Goal: Communication & Community: Answer question/provide support

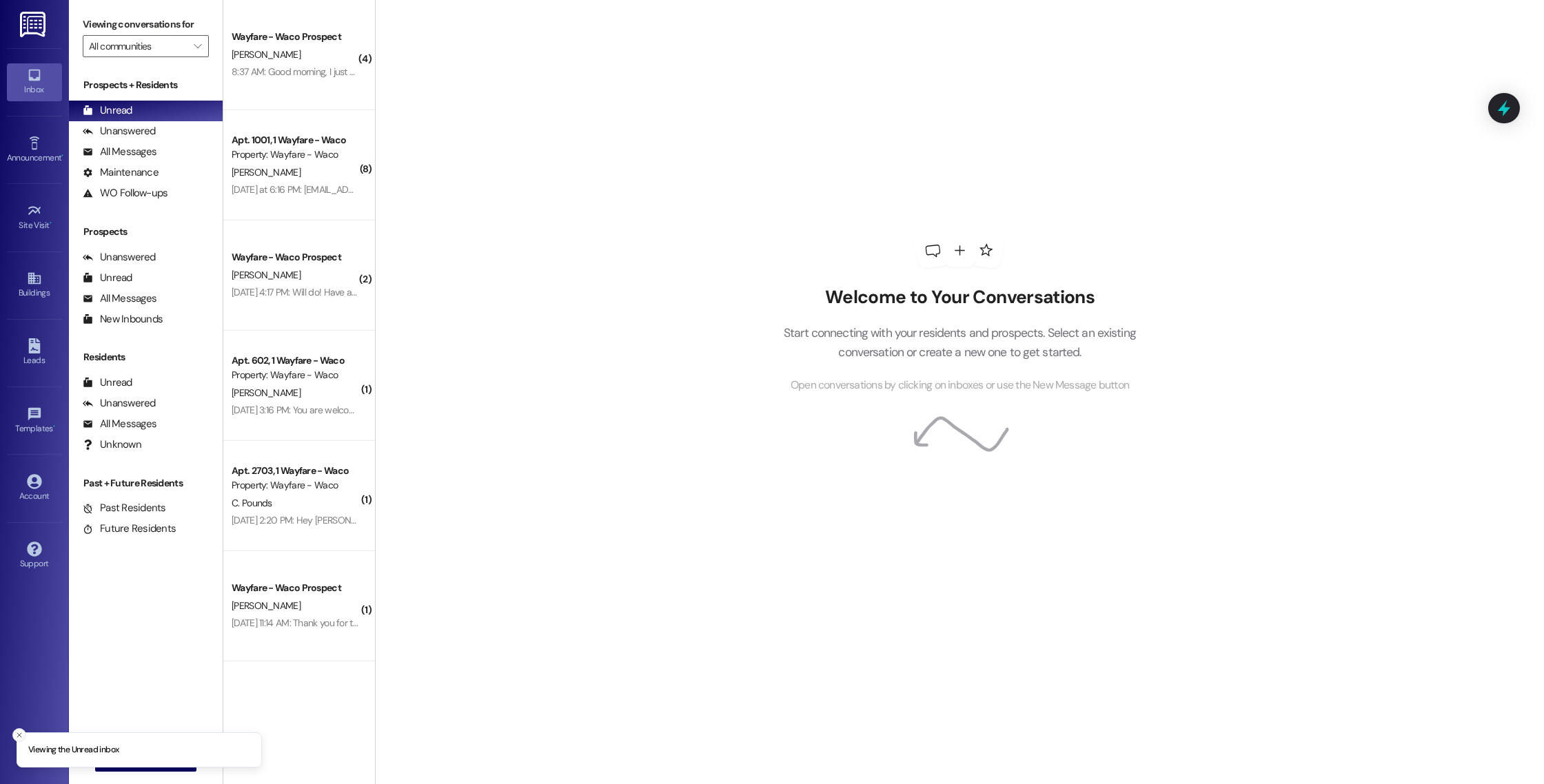
click at [17, 738] on icon "Close toast" at bounding box center [19, 735] width 9 height 9
click at [109, 769] on button " New Message" at bounding box center [146, 760] width 102 height 22
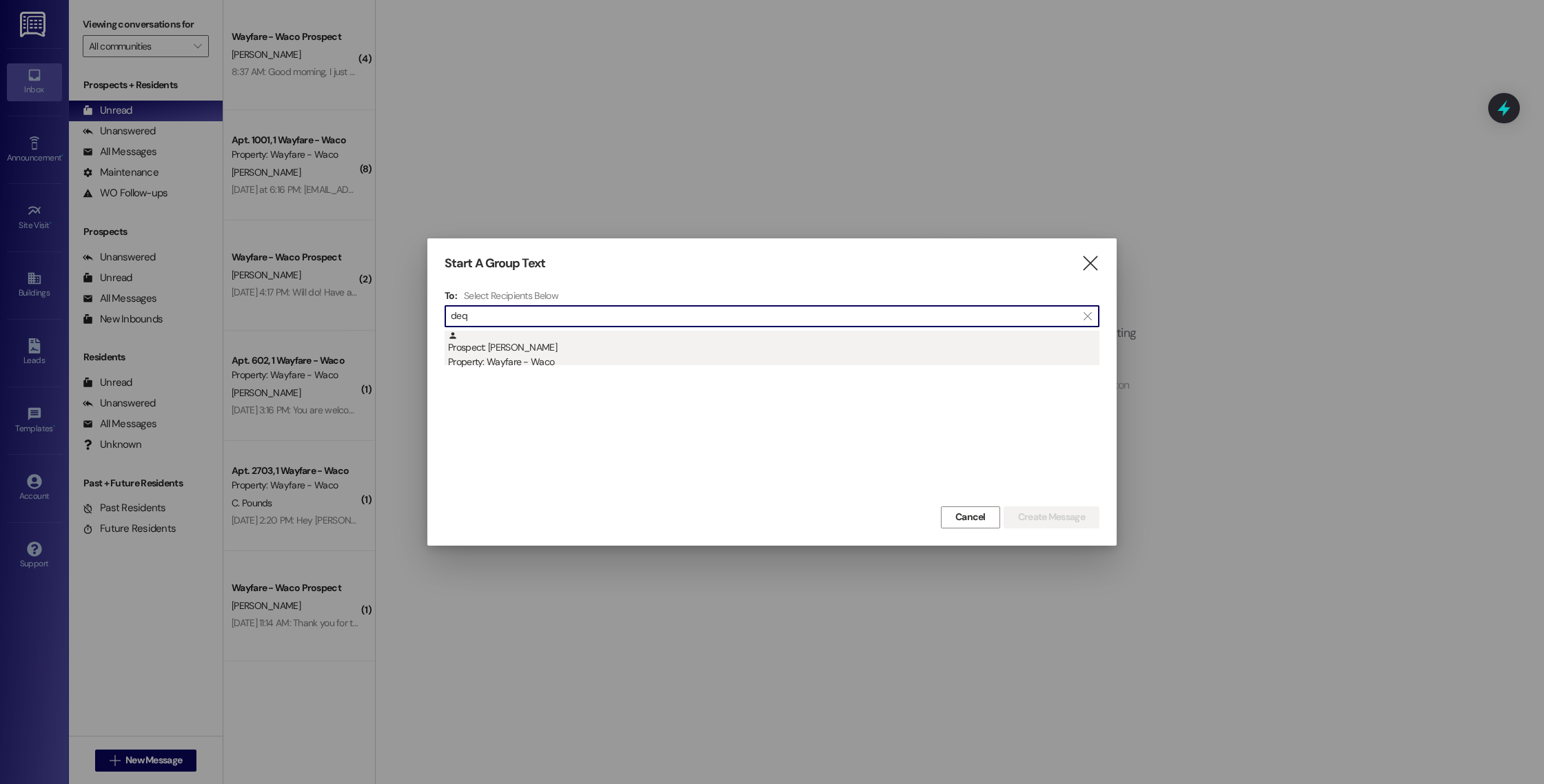
type input "deq"
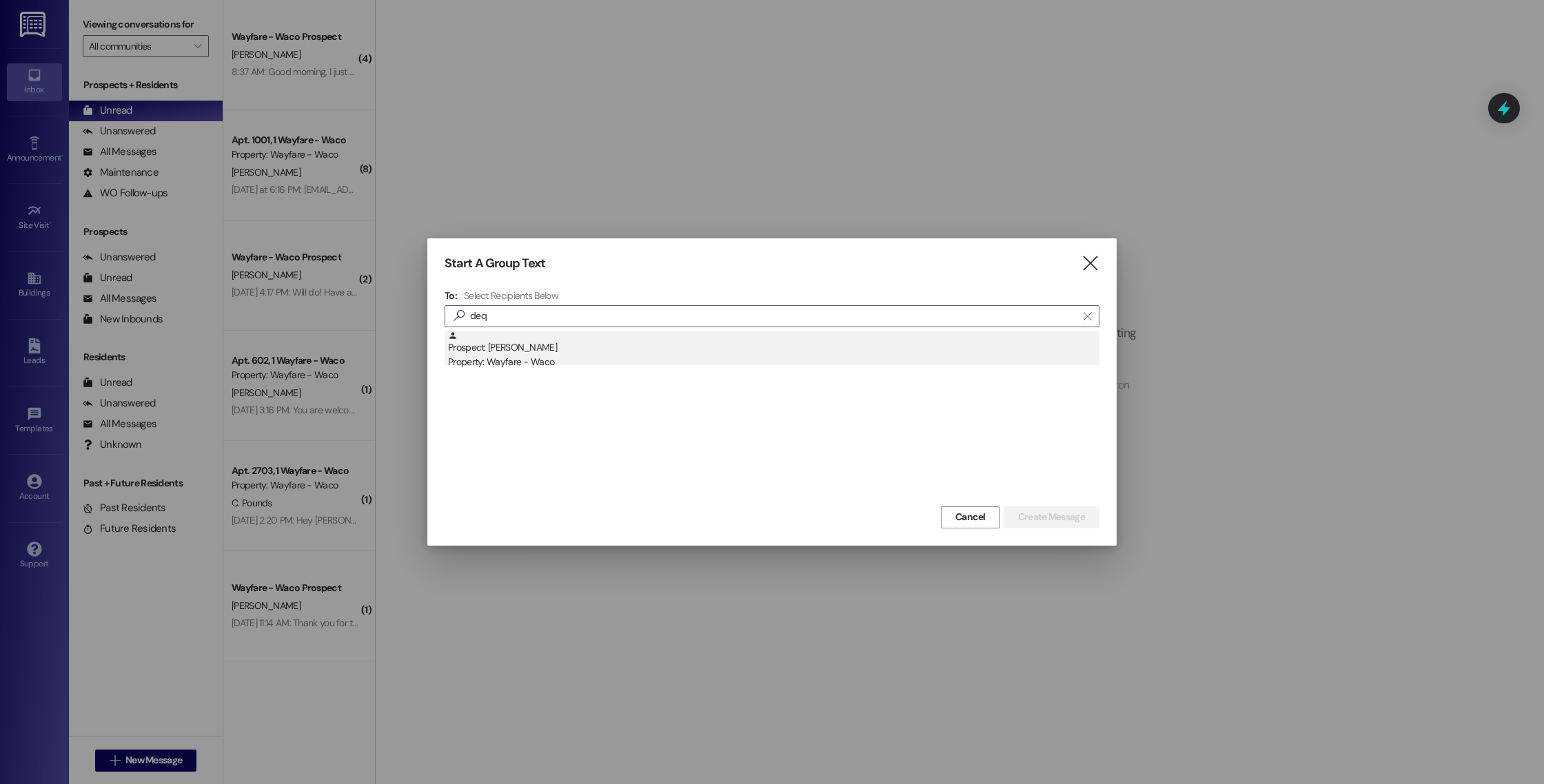
click at [625, 363] on div "Property: Wayfare - Waco" at bounding box center [773, 362] width 651 height 14
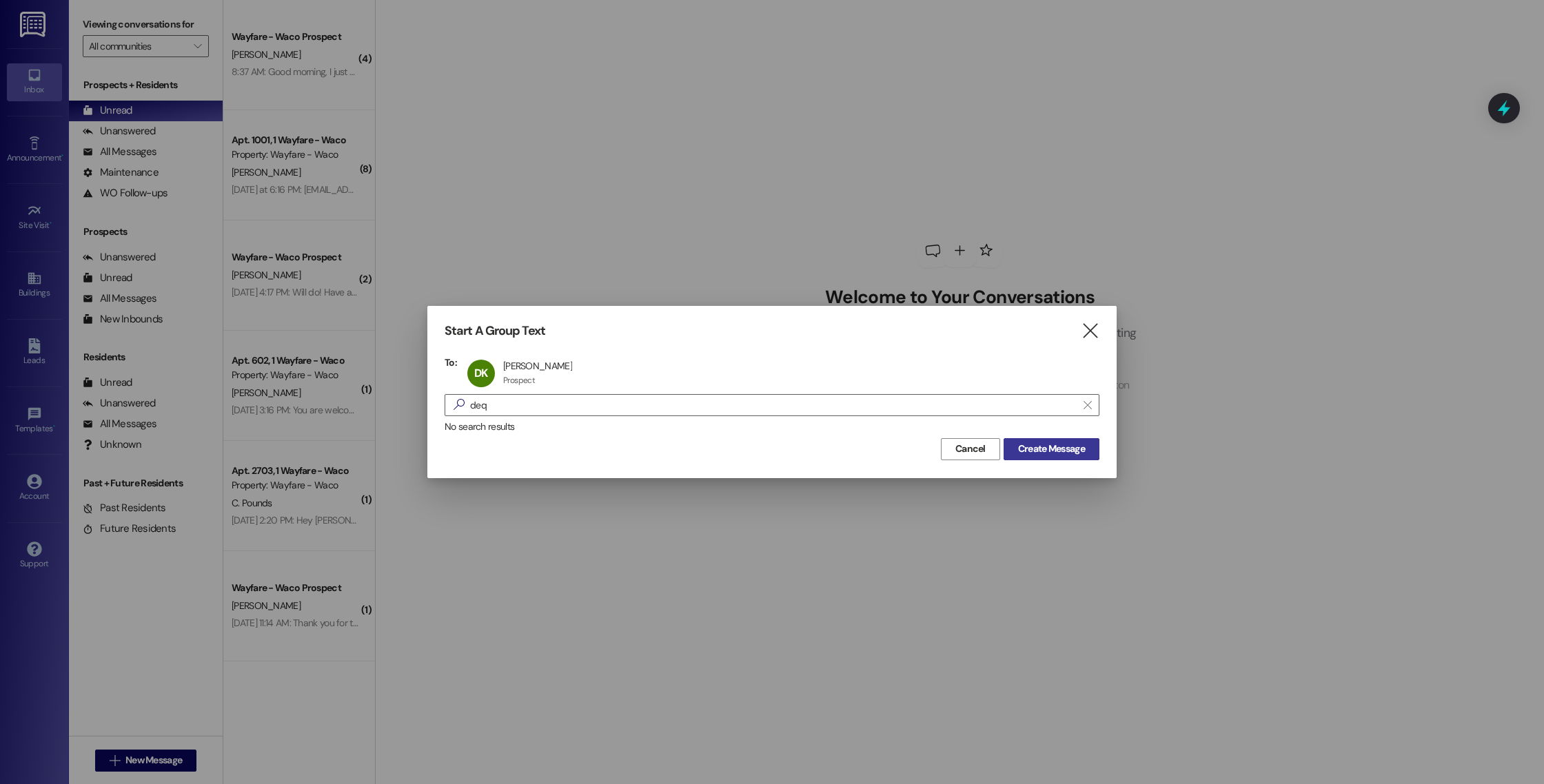
click at [1063, 448] on span "Create Message" at bounding box center [1051, 448] width 67 height 14
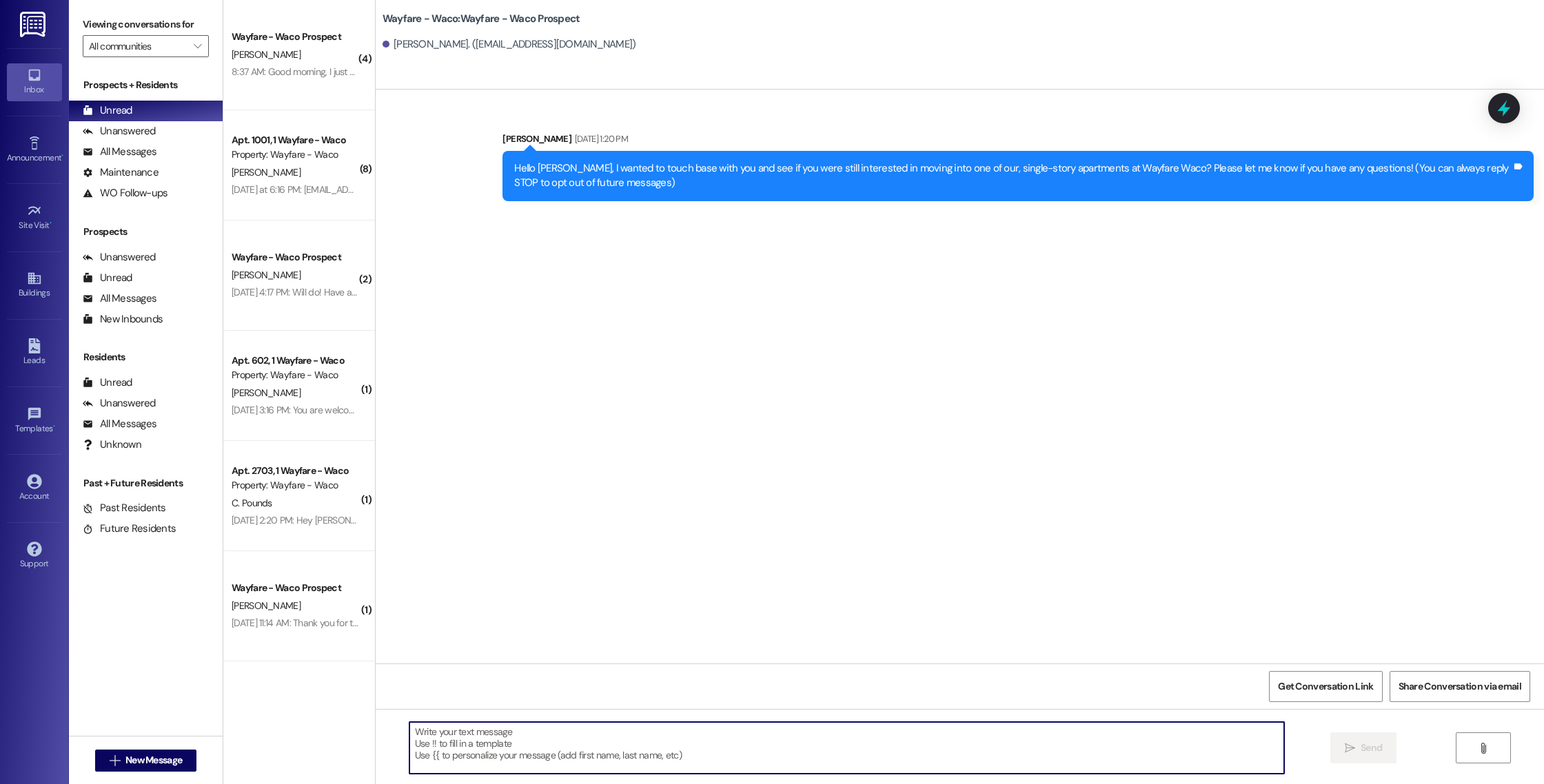
click at [745, 730] on textarea at bounding box center [847, 747] width 875 height 52
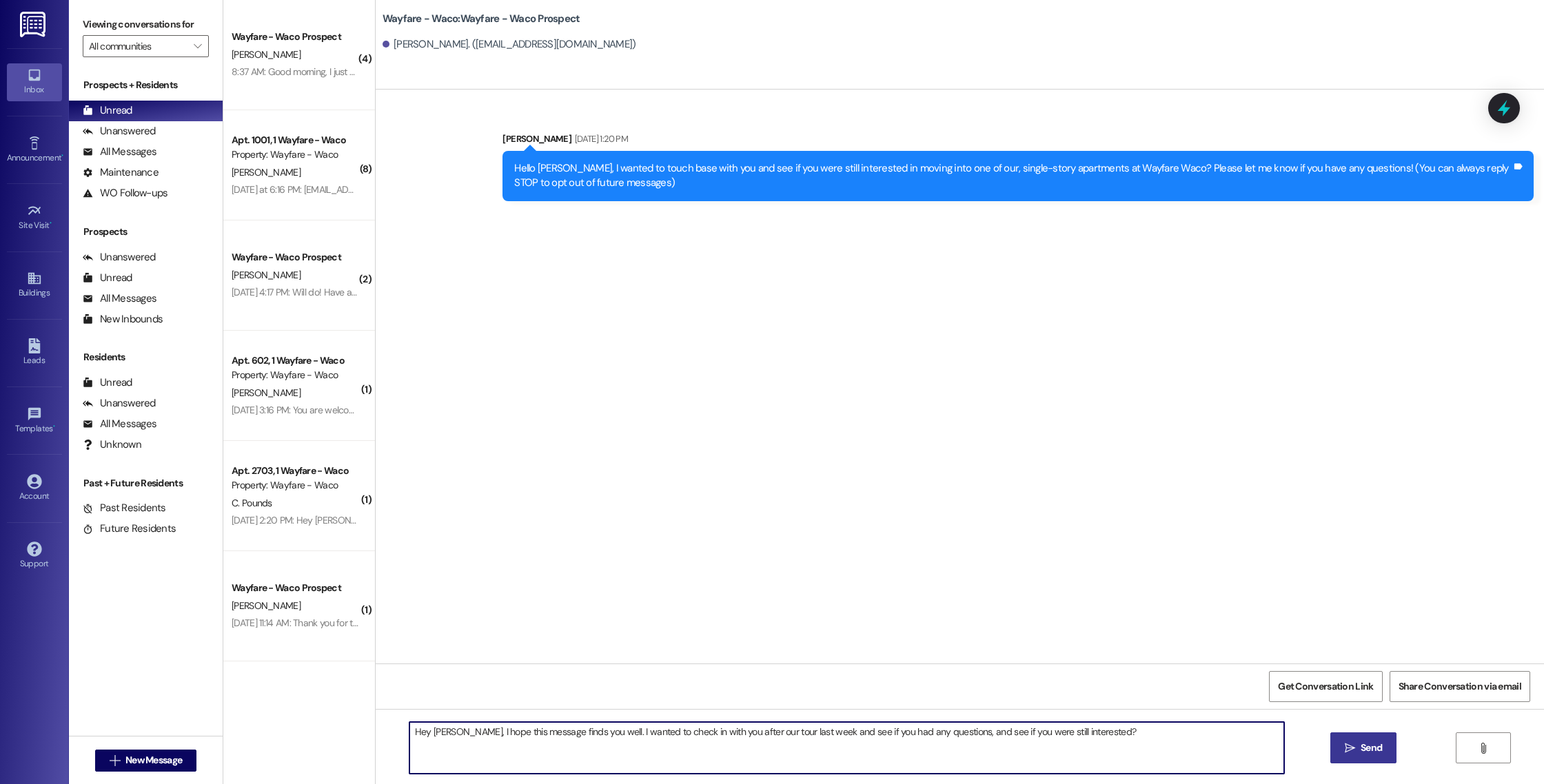
type textarea "Hey [PERSON_NAME], I hope this message finds you well. I wanted to check in wit…"
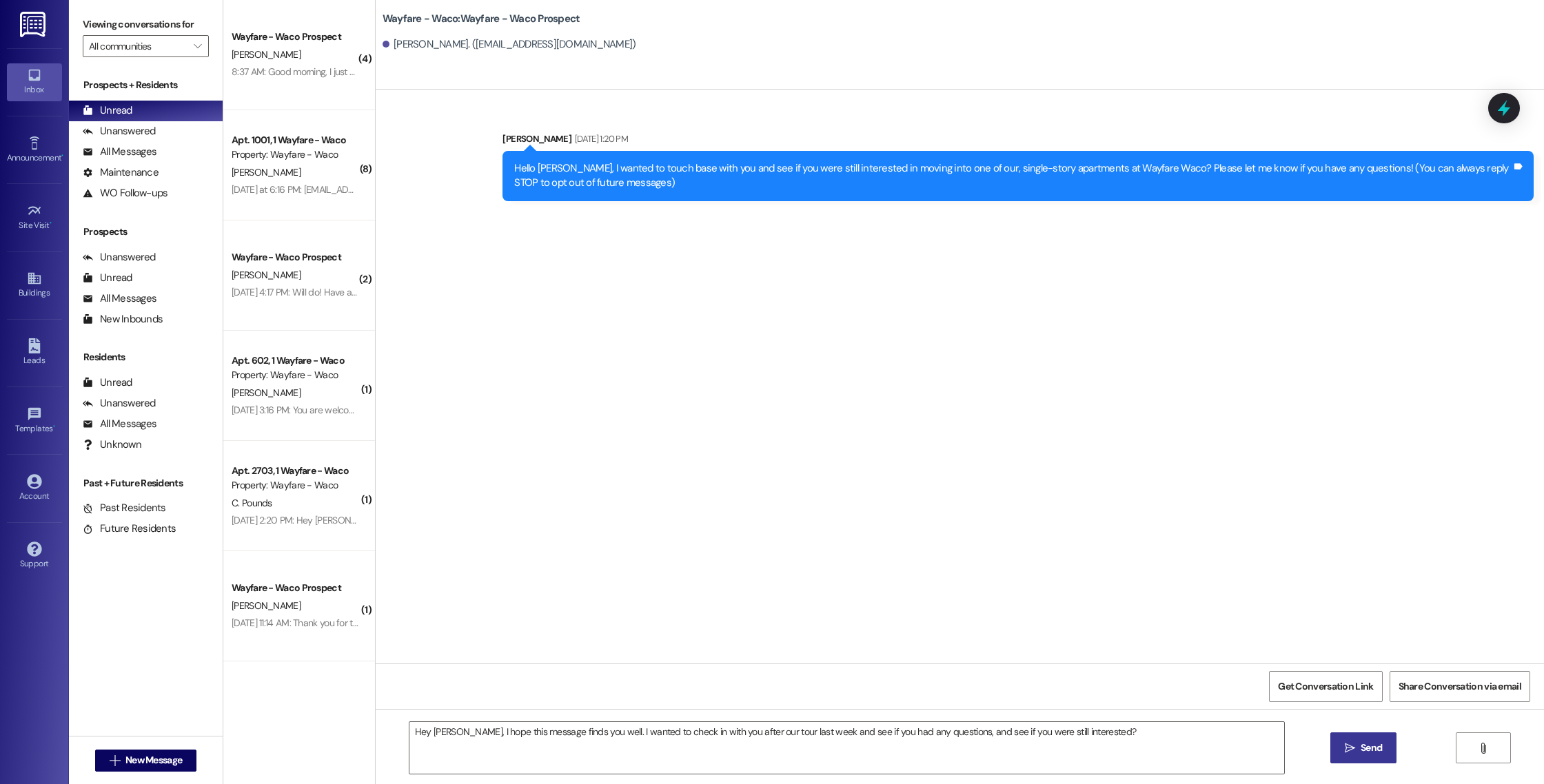
click at [1346, 747] on icon "" at bounding box center [1349, 748] width 10 height 11
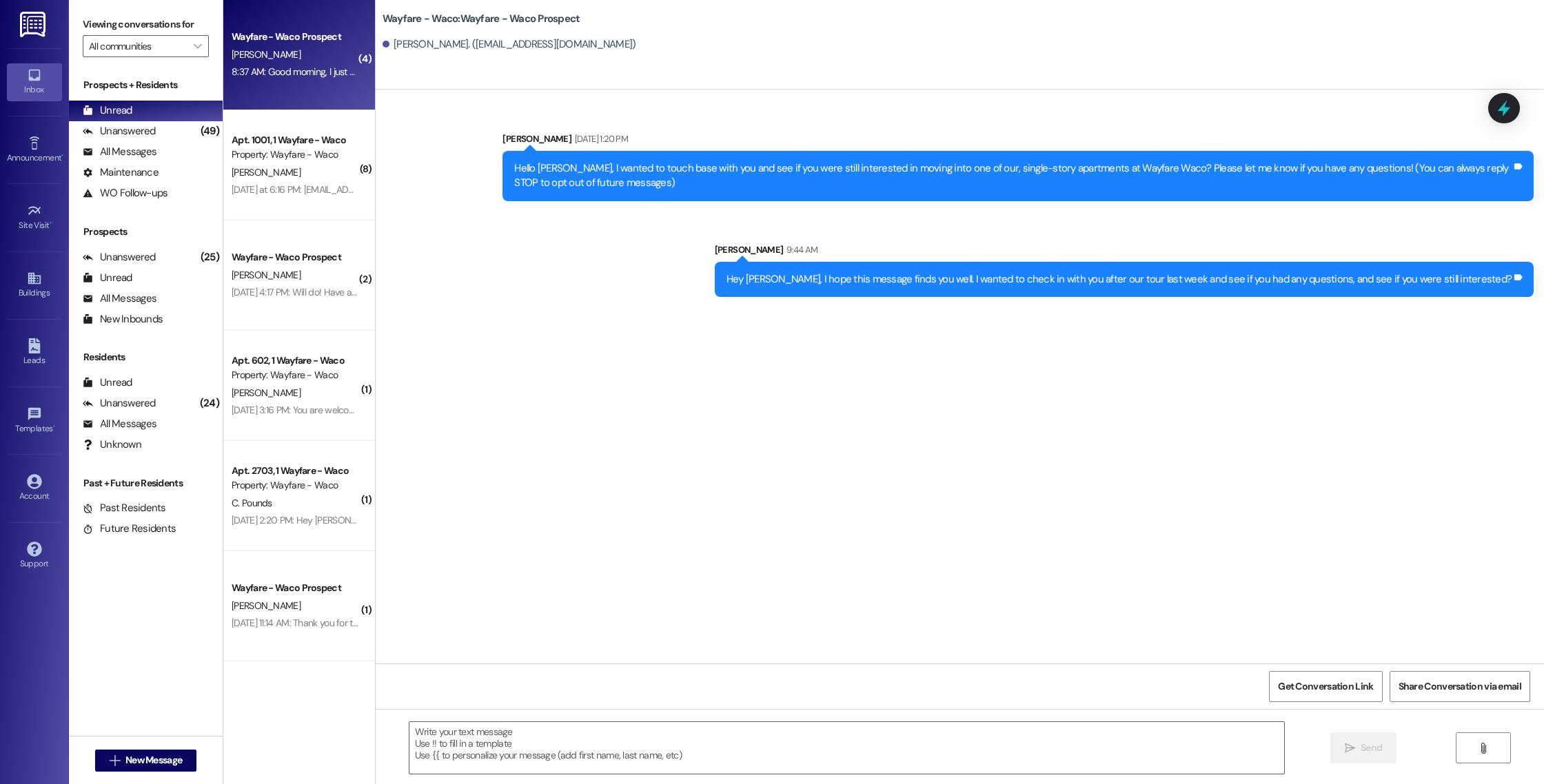
click at [276, 77] on div "8:37 AM: Good morning, I just had a quick question . The dude balance for move …" at bounding box center [664, 71] width 866 height 12
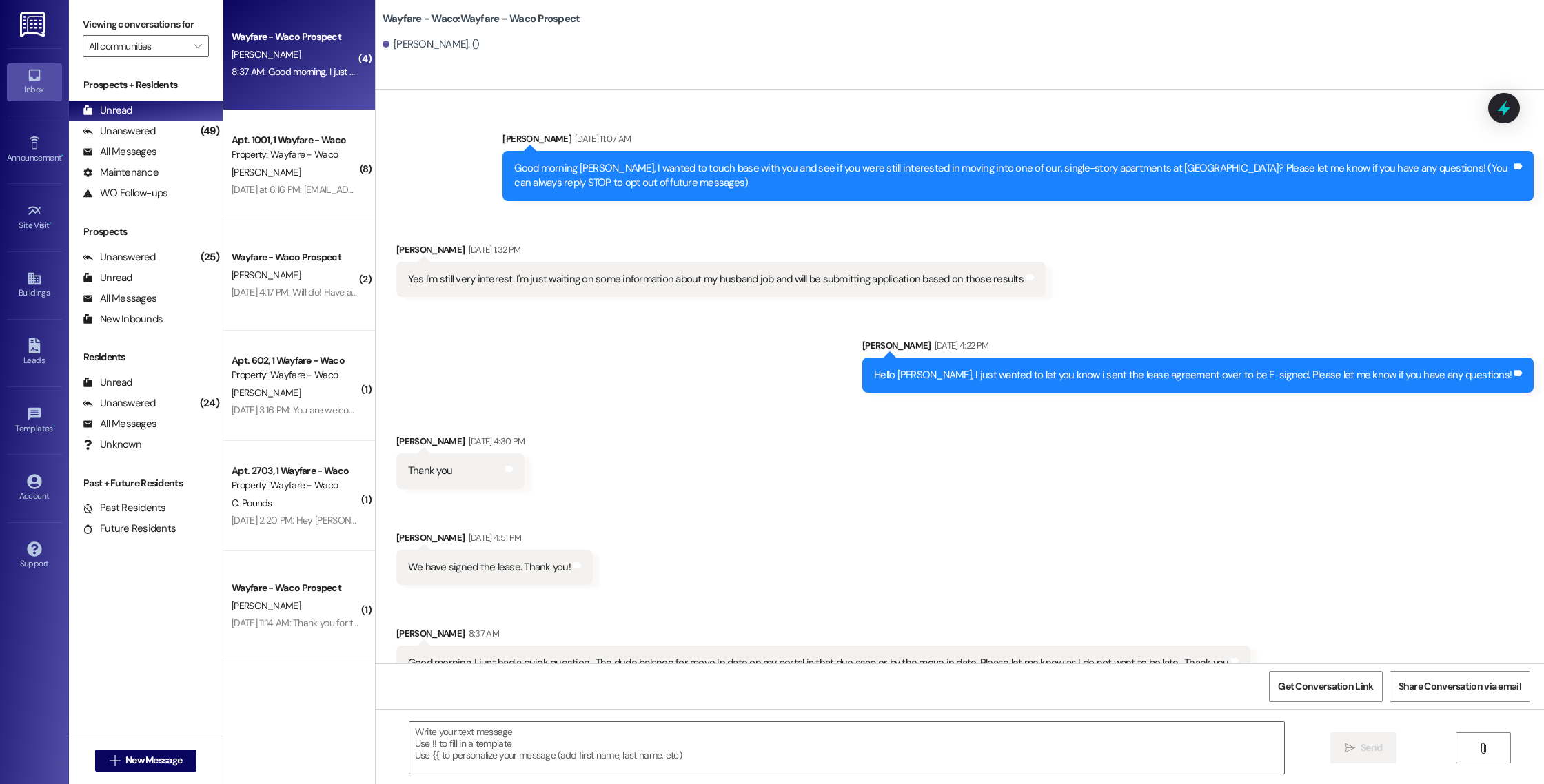
scroll to position [58, 0]
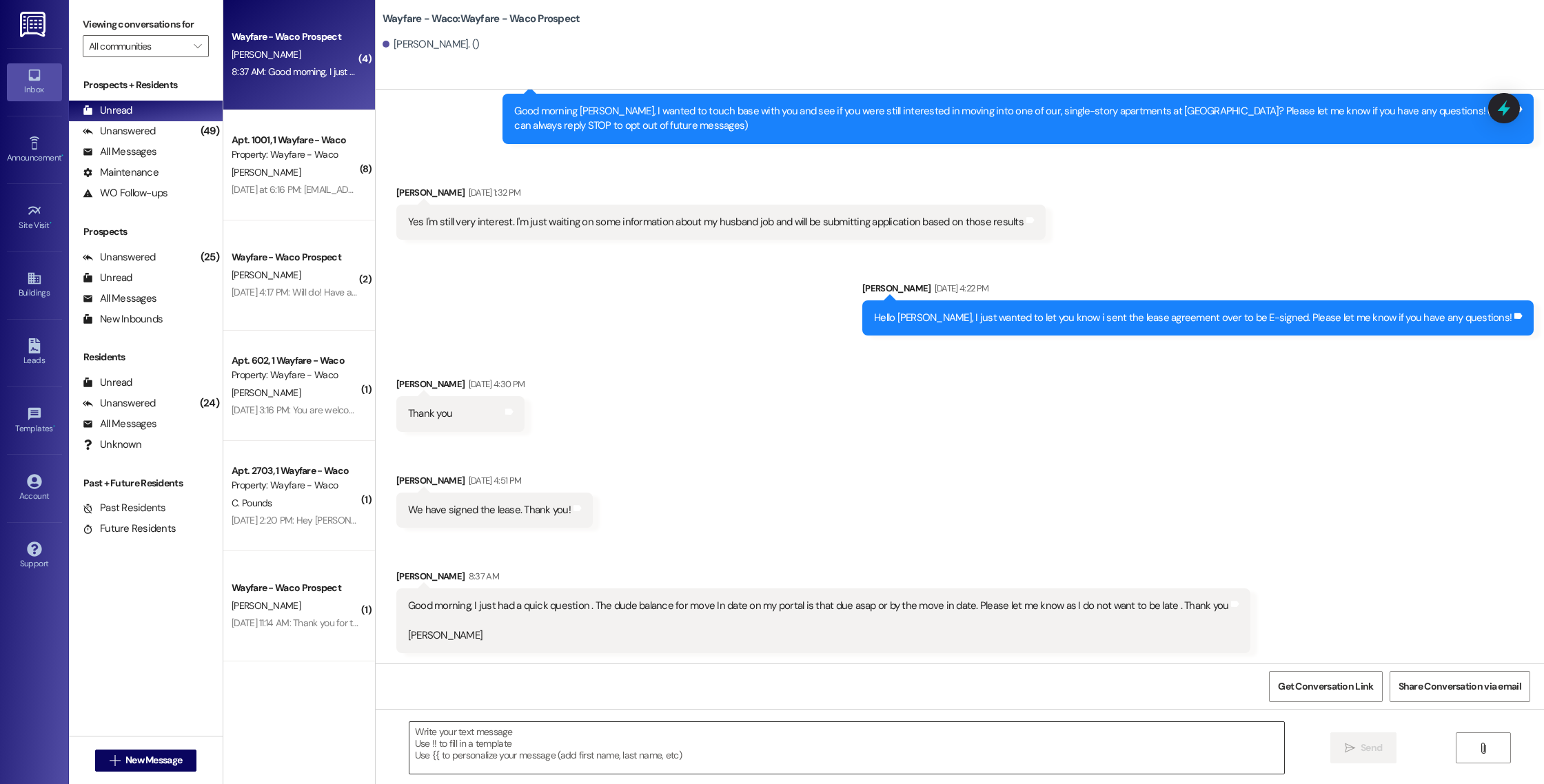
click at [605, 733] on textarea at bounding box center [847, 747] width 875 height 52
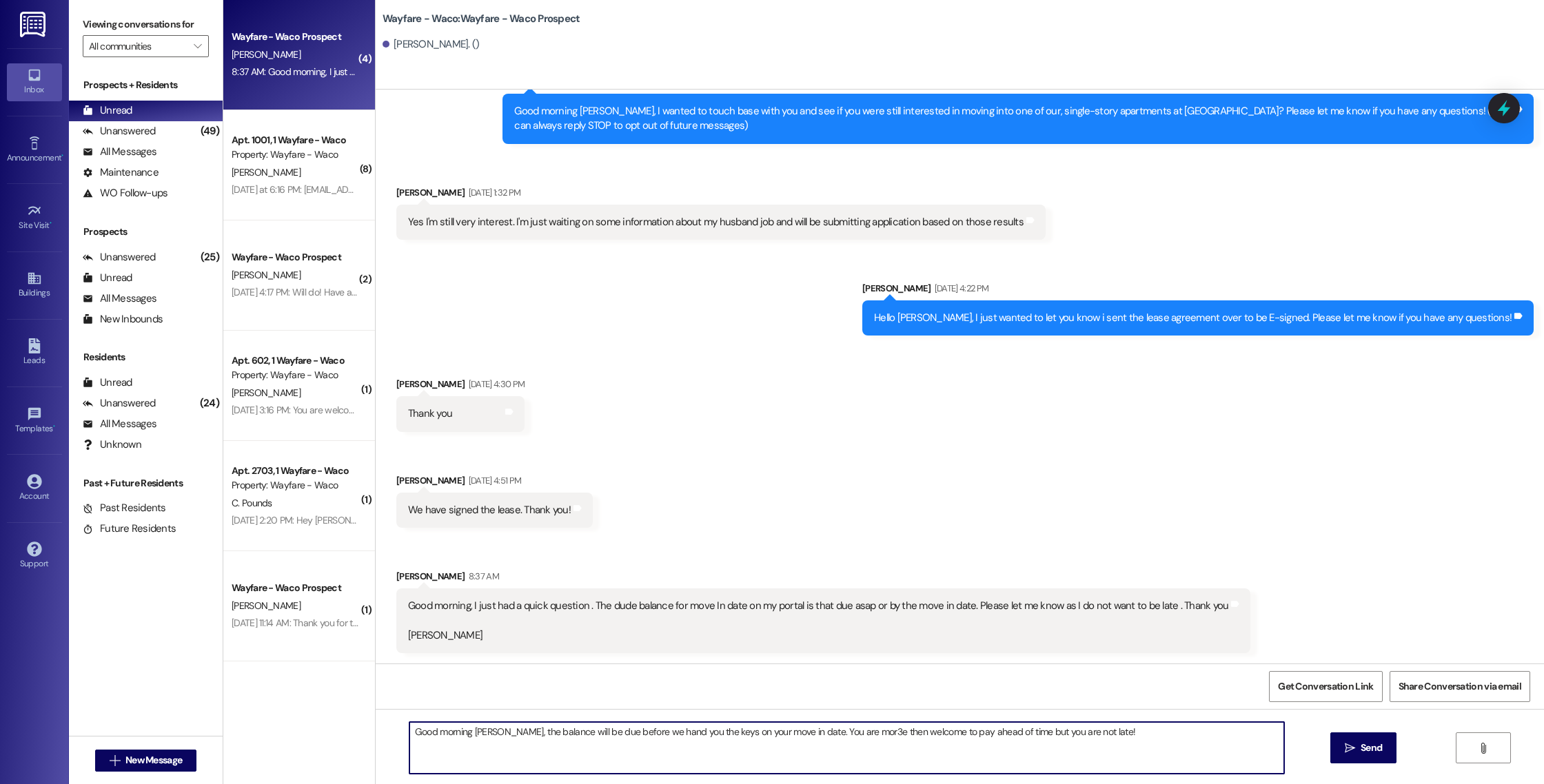
click at [846, 732] on textarea "Good morning [PERSON_NAME], the balance will be due before we hand you the keys…" at bounding box center [847, 747] width 875 height 52
click at [788, 737] on textarea "Good morning [PERSON_NAME], the balance will be due before we hand you the keys…" at bounding box center [847, 747] width 875 height 52
type textarea "Good morning [PERSON_NAME], the balance will be due before we hand you the keys…"
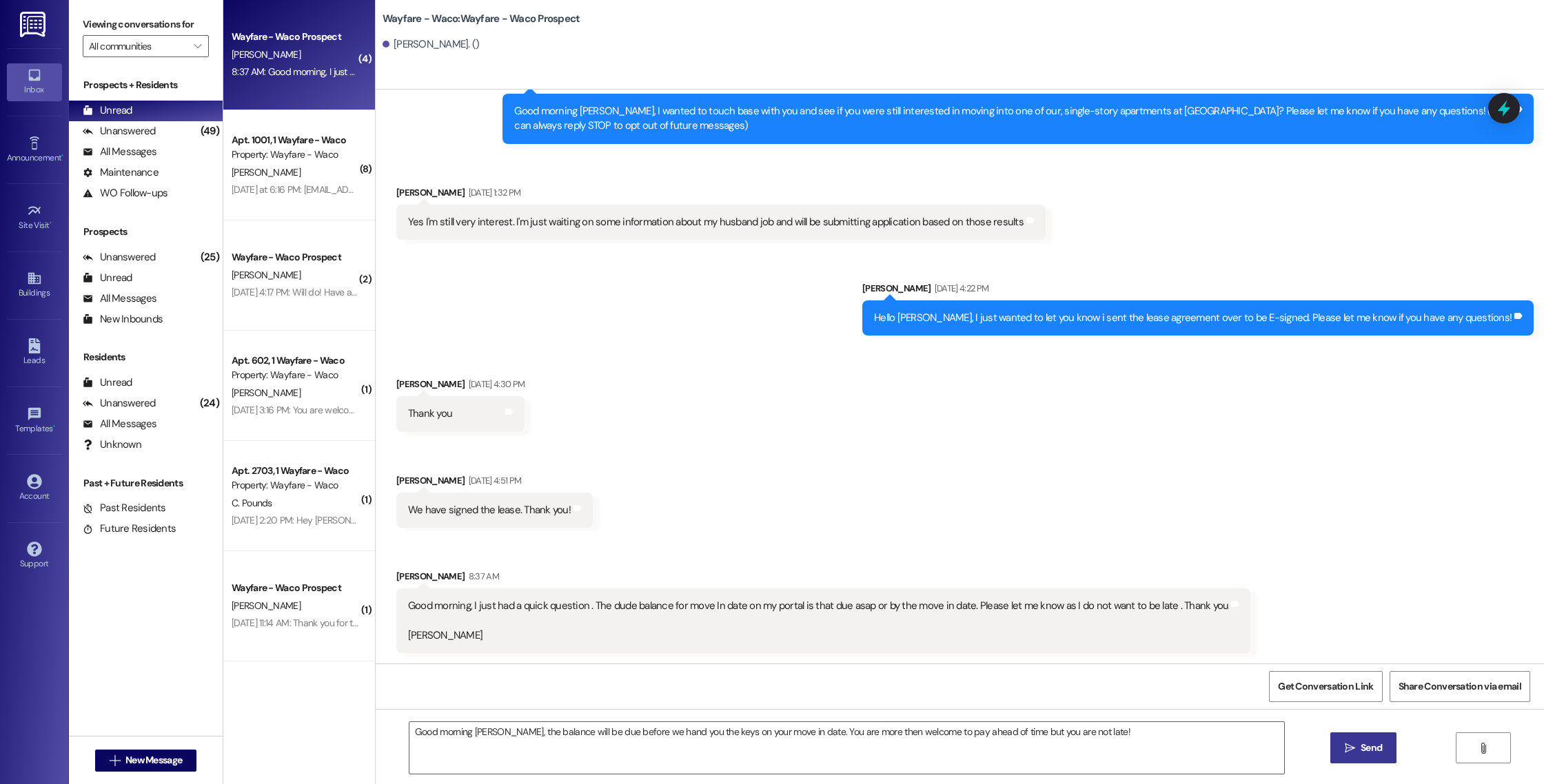
click at [1346, 749] on icon "" at bounding box center [1349, 748] width 10 height 11
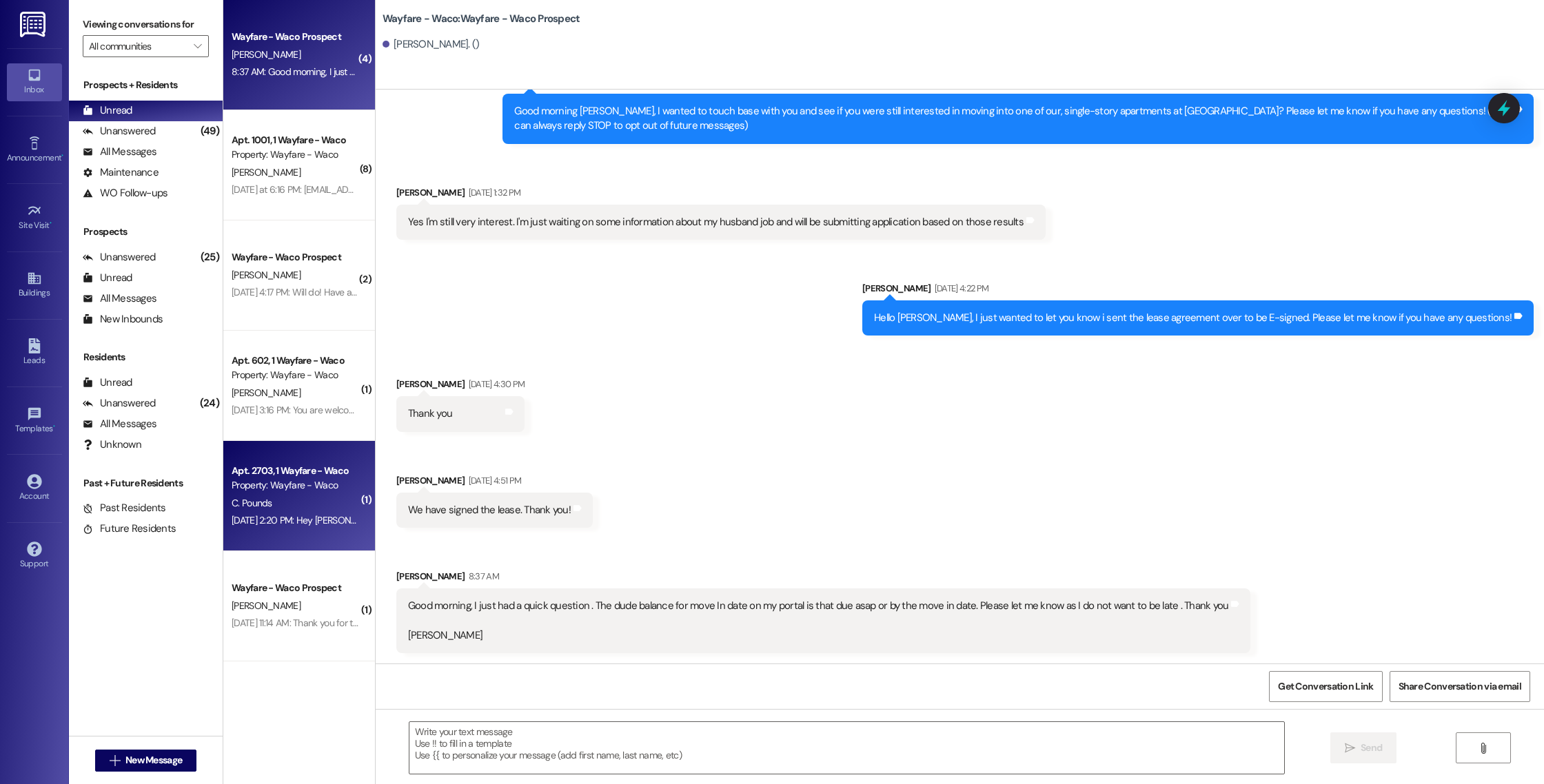
click at [297, 521] on div "[DATE] 2:20 PM: Hey [PERSON_NAME]! I just wanted to let you know the $500 pet f…" at bounding box center [522, 520] width 581 height 12
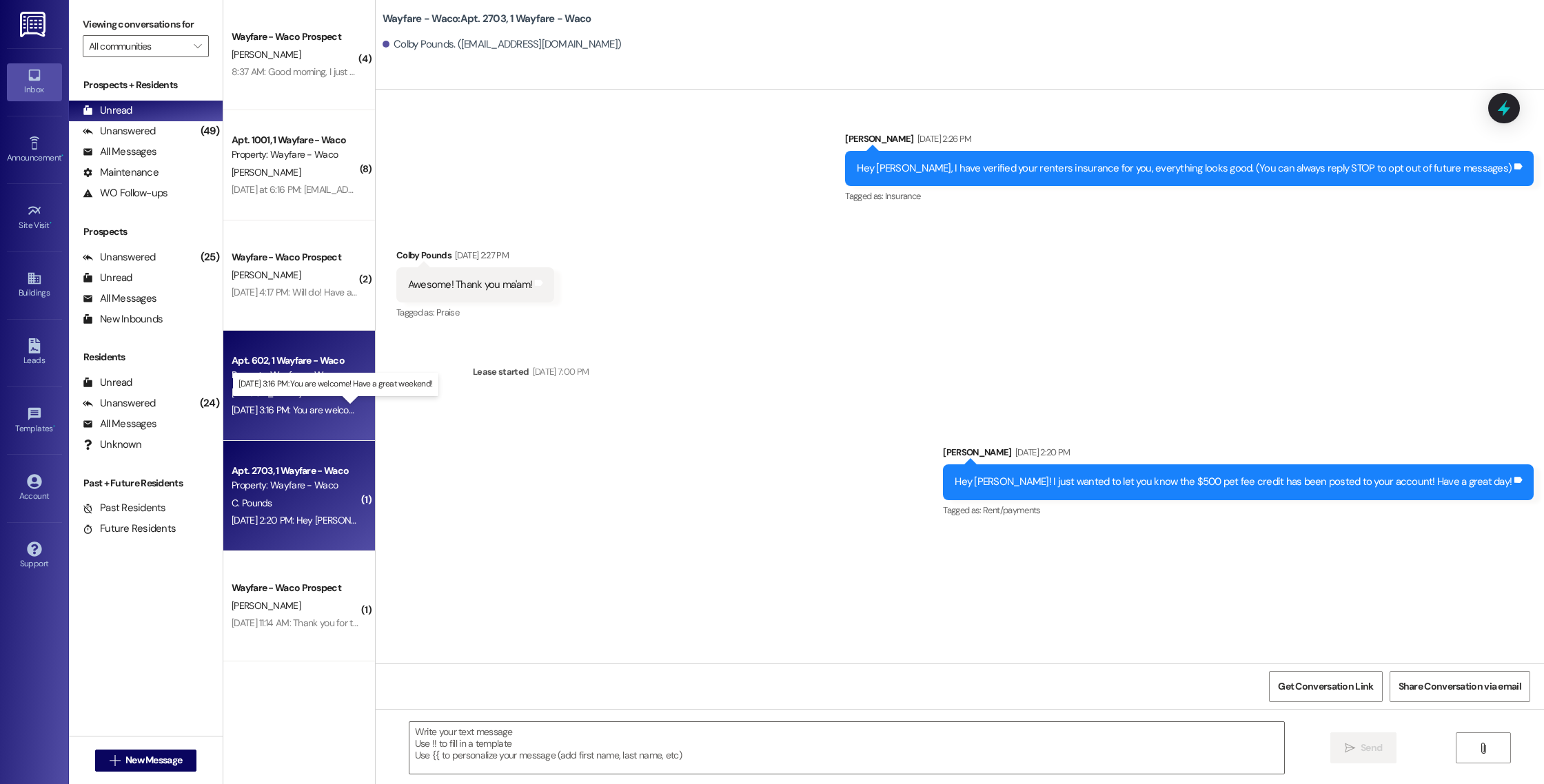
click at [294, 404] on div "[DATE] 3:16 PM: You are welcome! Have a great weekend! [DATE] 3:16 PM: You are …" at bounding box center [345, 409] width 227 height 12
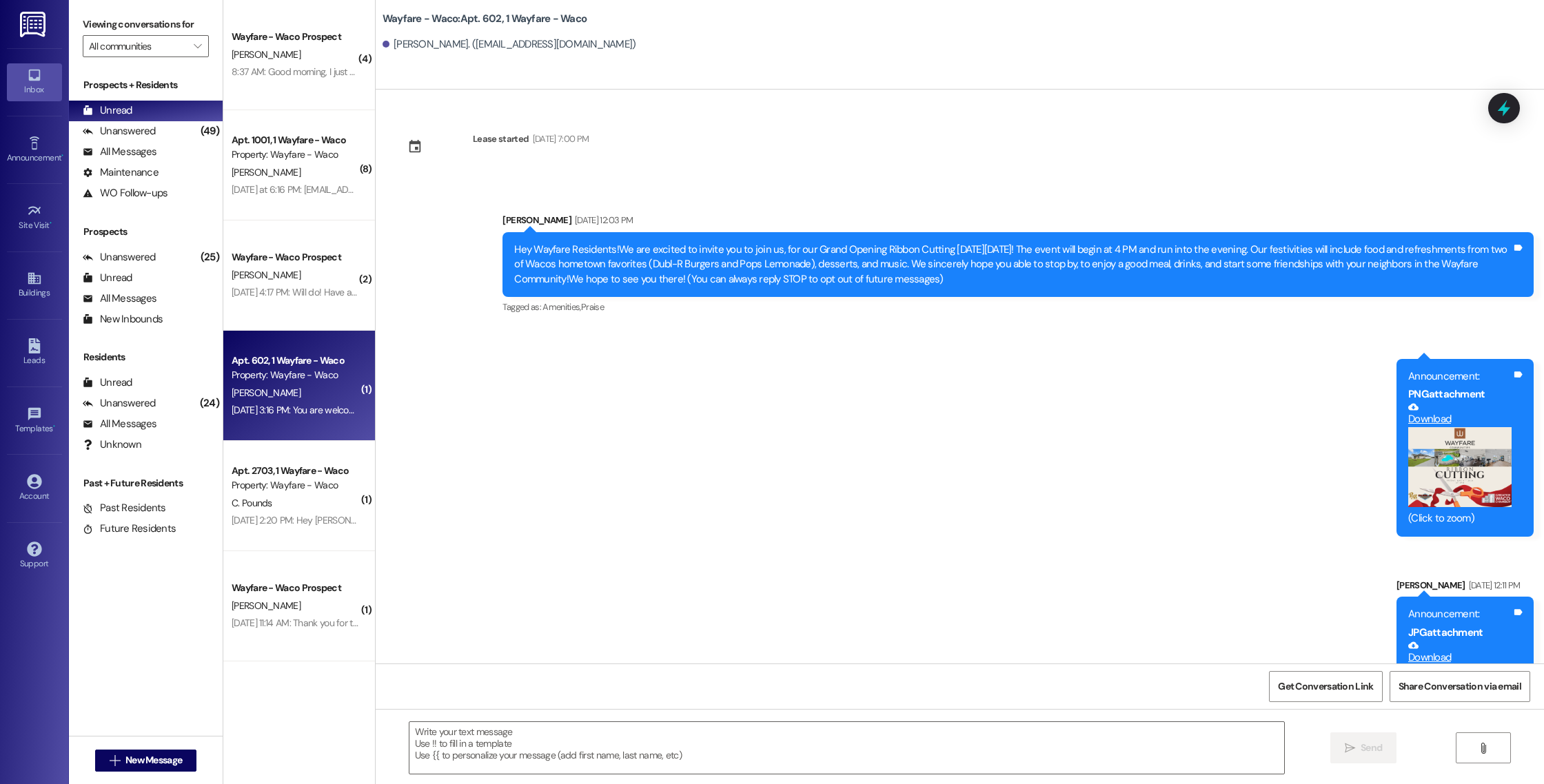
scroll to position [6892, 0]
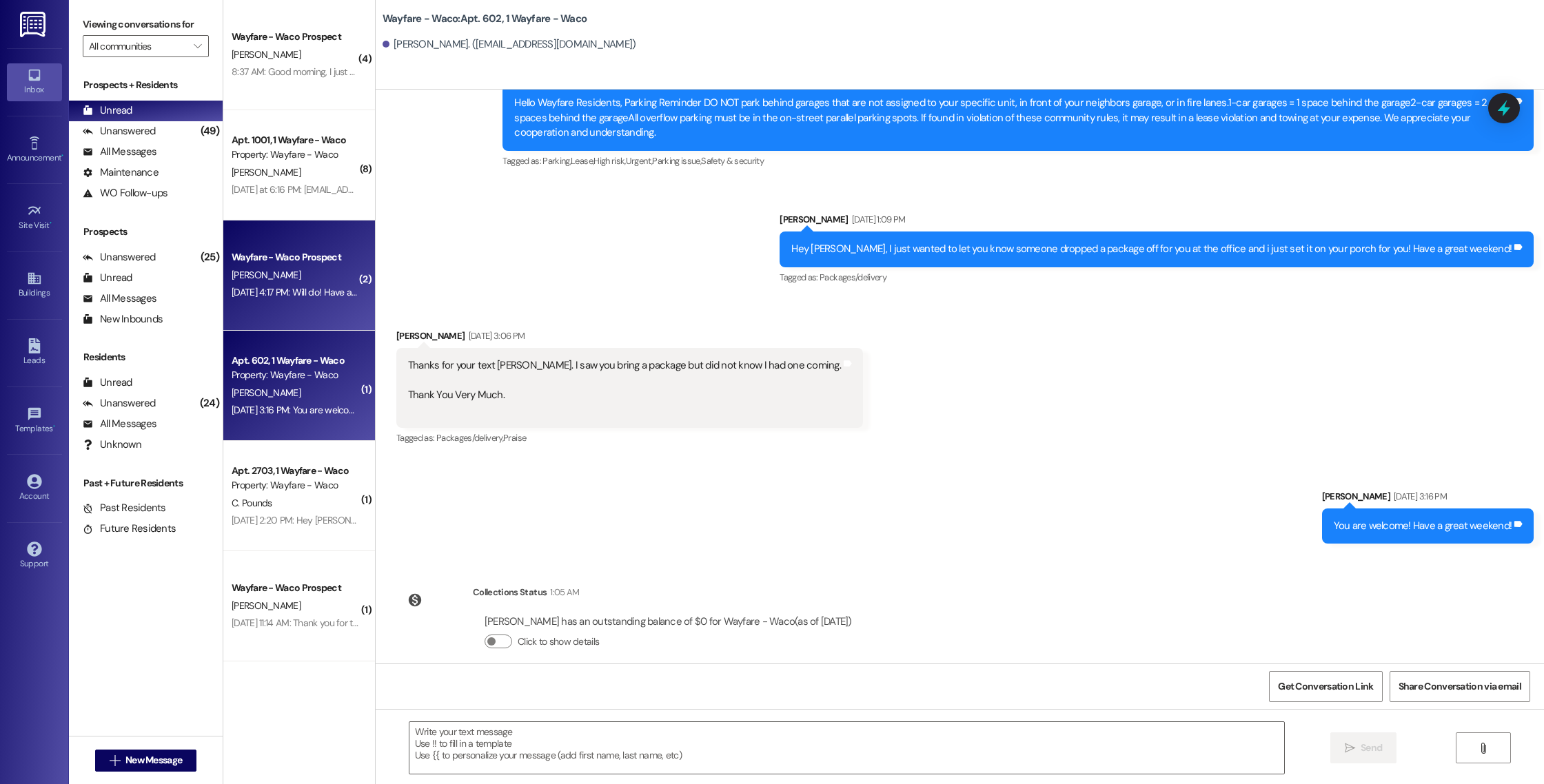
click at [301, 281] on div "[PERSON_NAME]" at bounding box center [296, 275] width 130 height 17
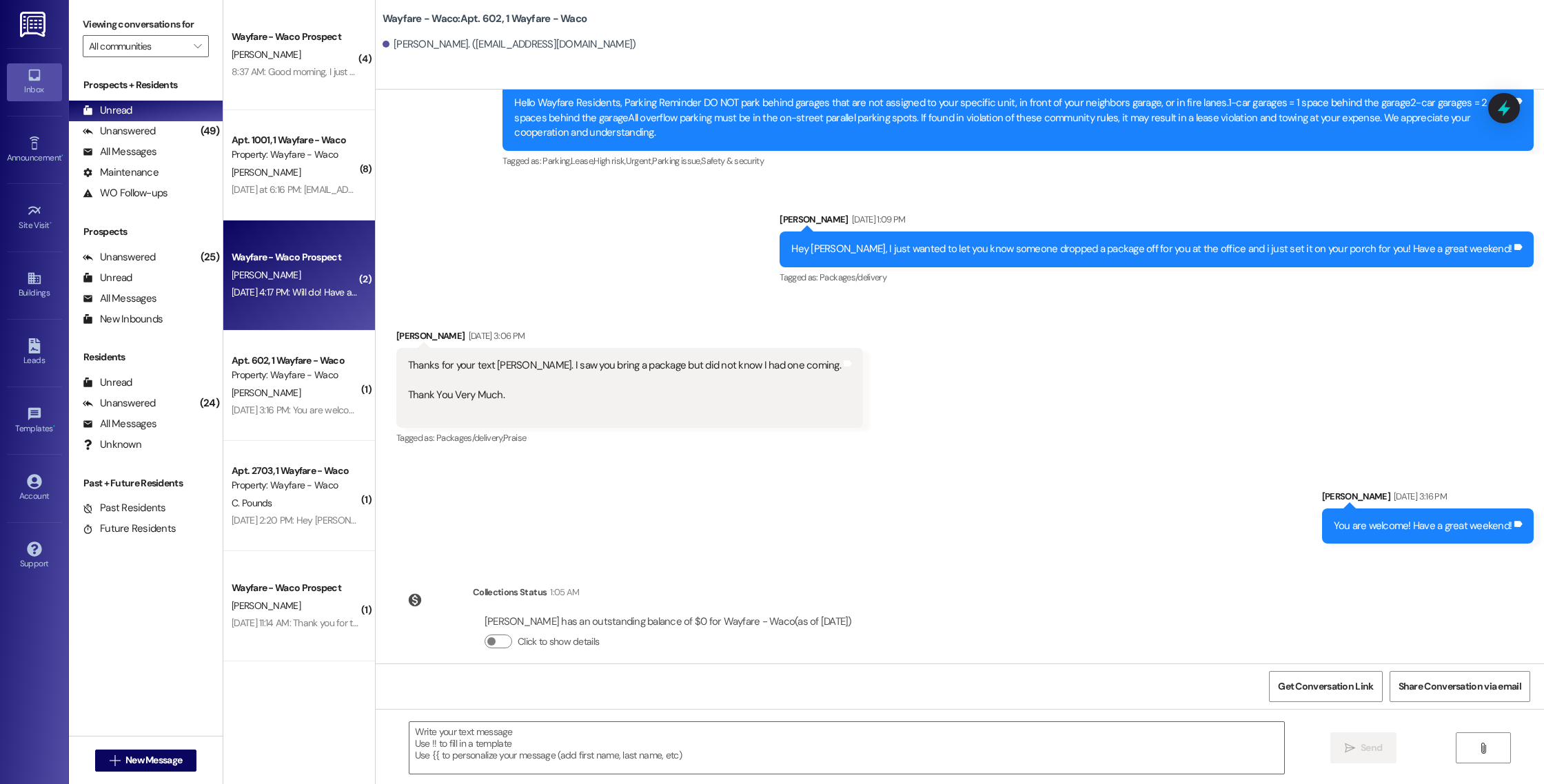
scroll to position [0, 0]
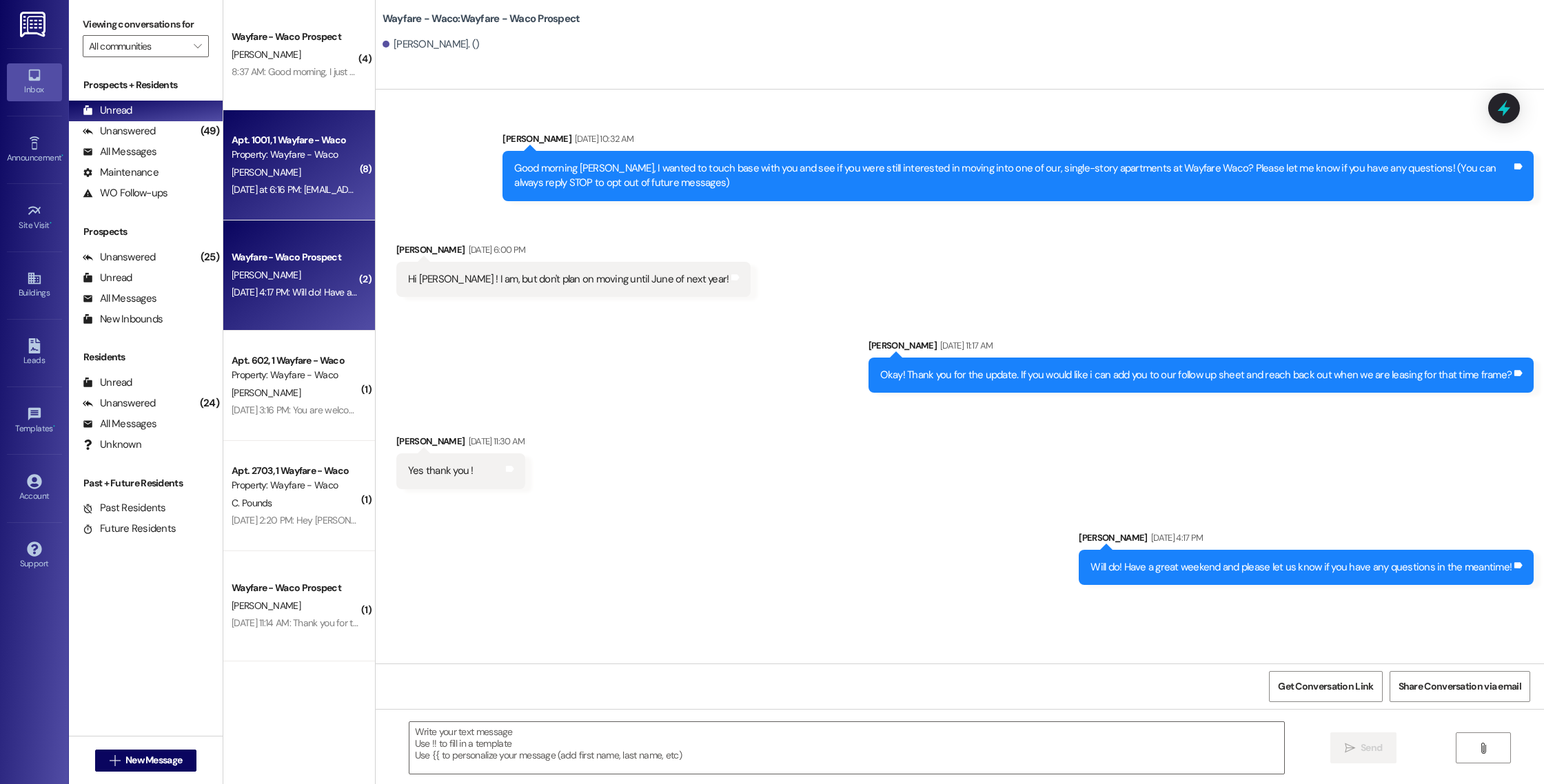
click at [310, 155] on div "Property: Wayfare - Waco" at bounding box center [295, 154] width 128 height 14
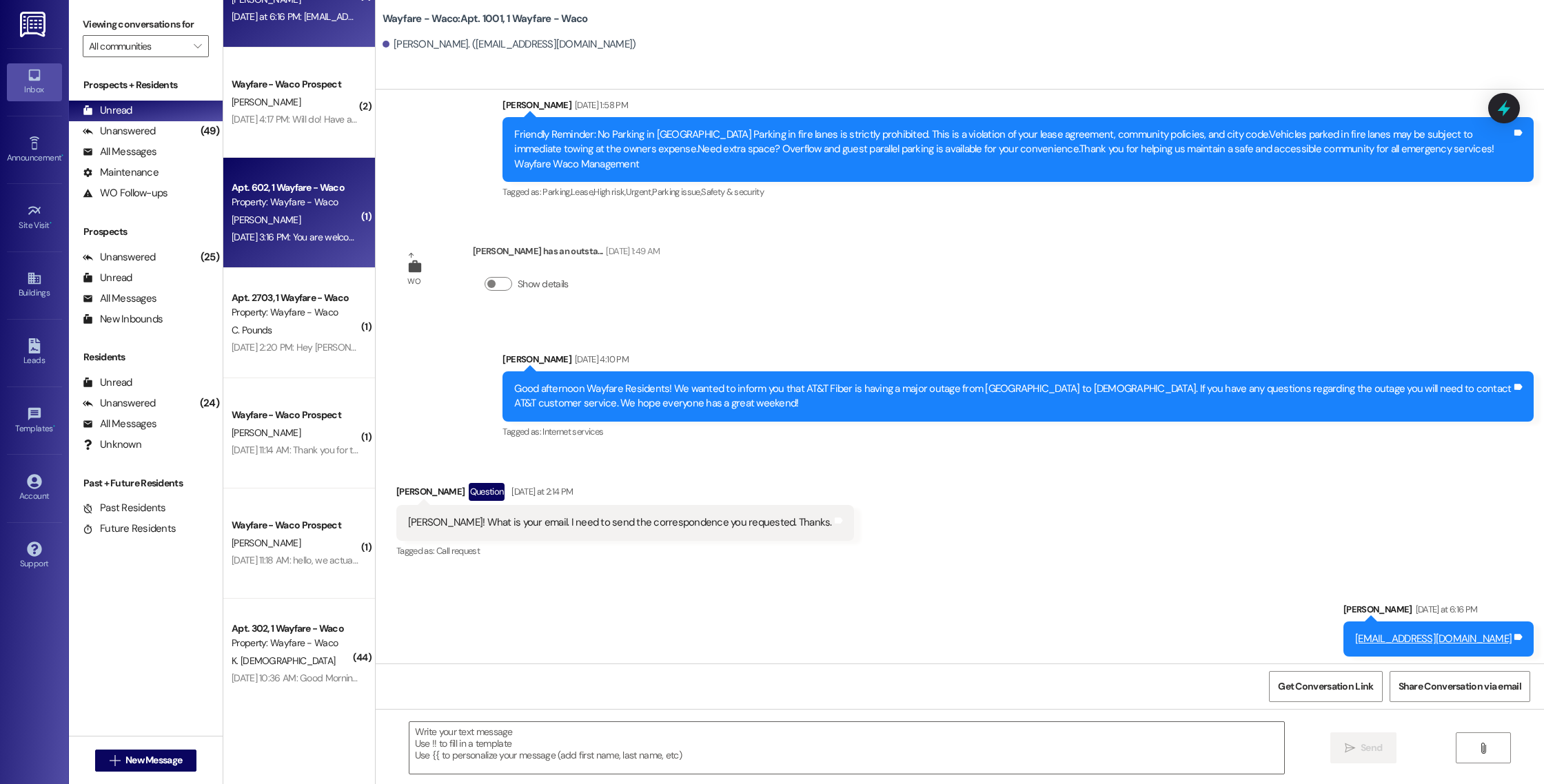
scroll to position [175, 0]
click at [285, 241] on div "[DATE] 3:16 PM: You are welcome! Have a great weekend! [DATE] 3:16 PM: You are …" at bounding box center [345, 234] width 227 height 12
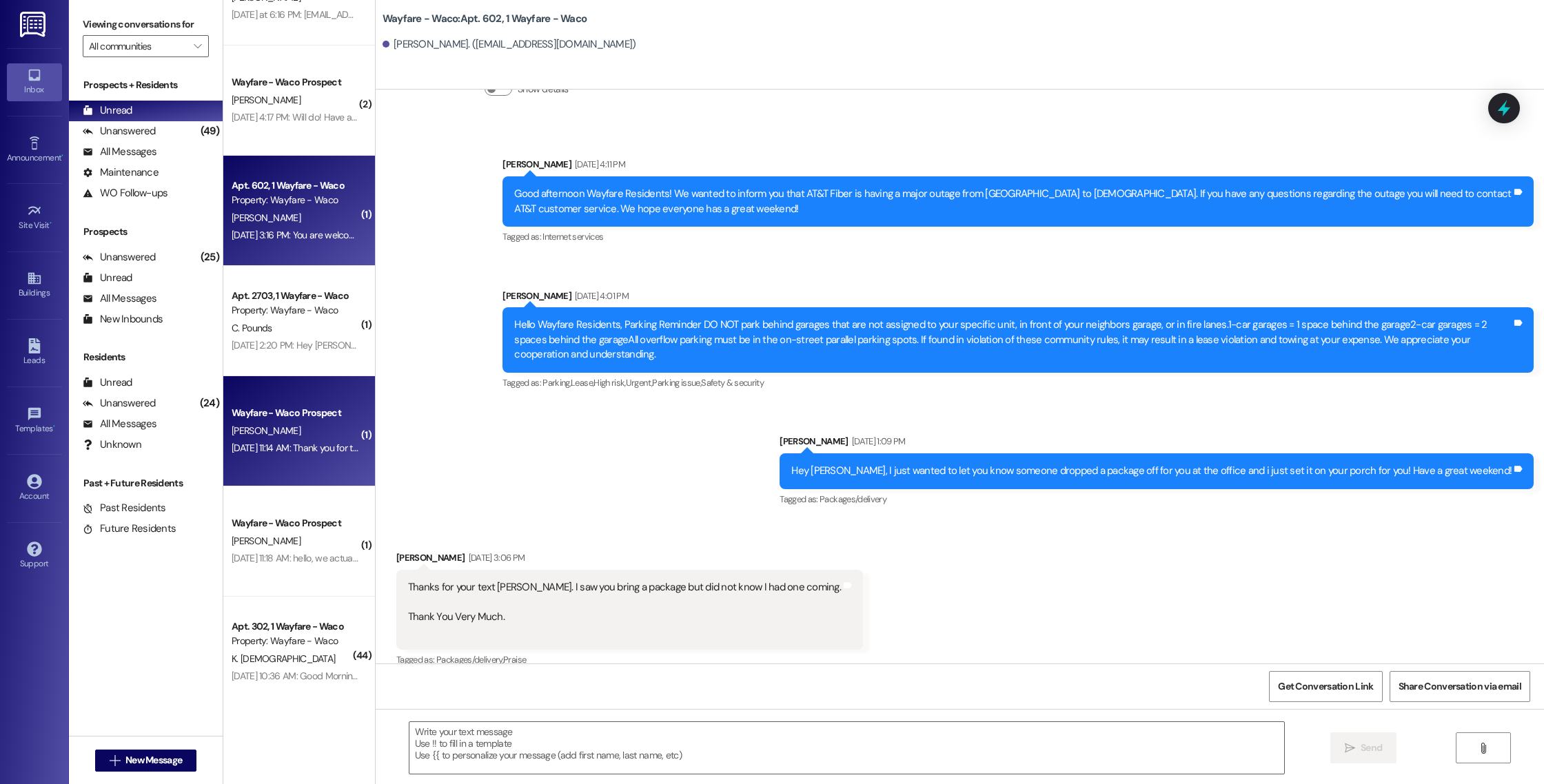
scroll to position [6669, 0]
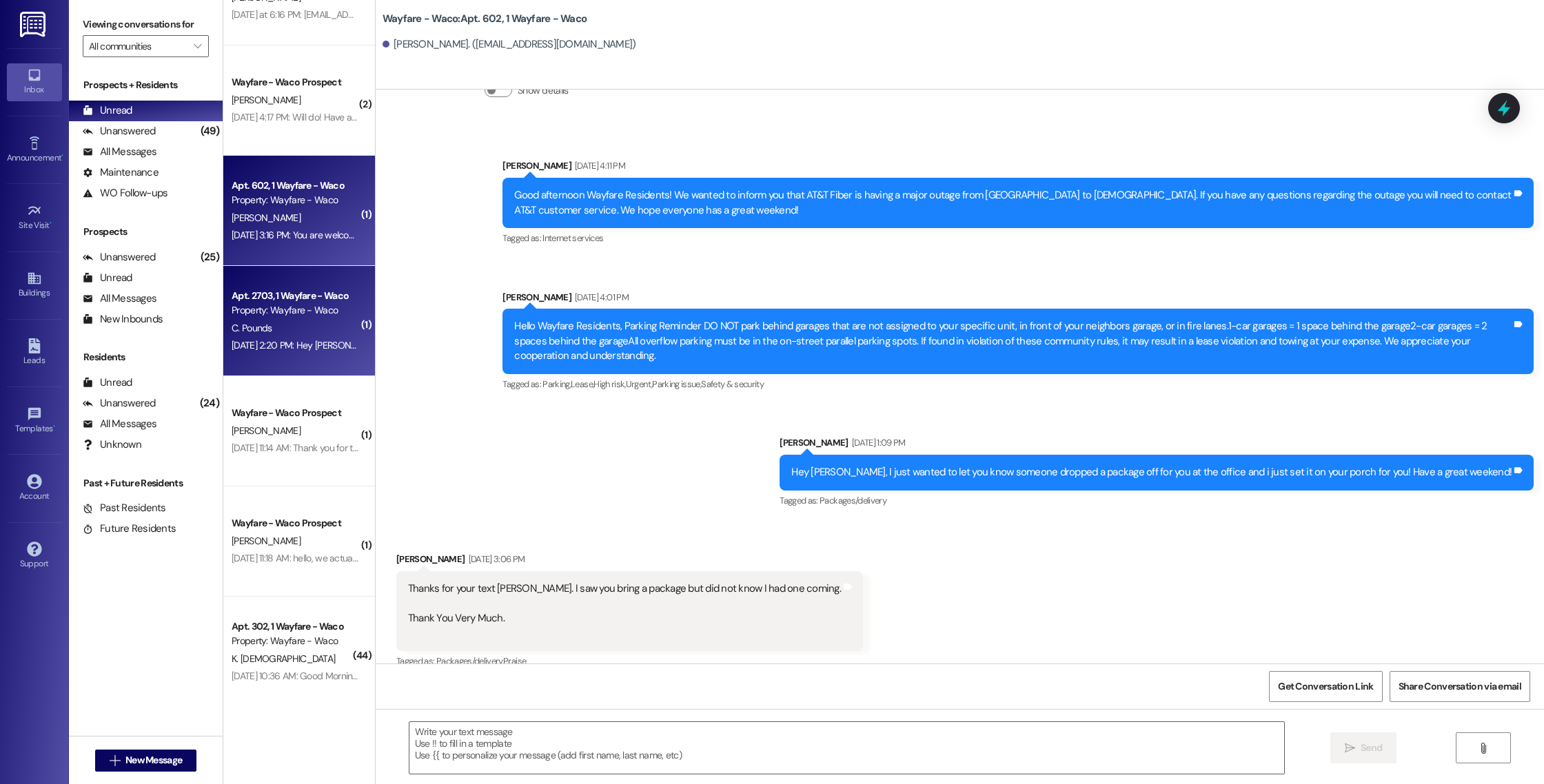
click at [283, 337] on div "[DATE] 2:20 PM: Hey [PERSON_NAME]! I just wanted to let you know the $500 pet f…" at bounding box center [296, 346] width 130 height 17
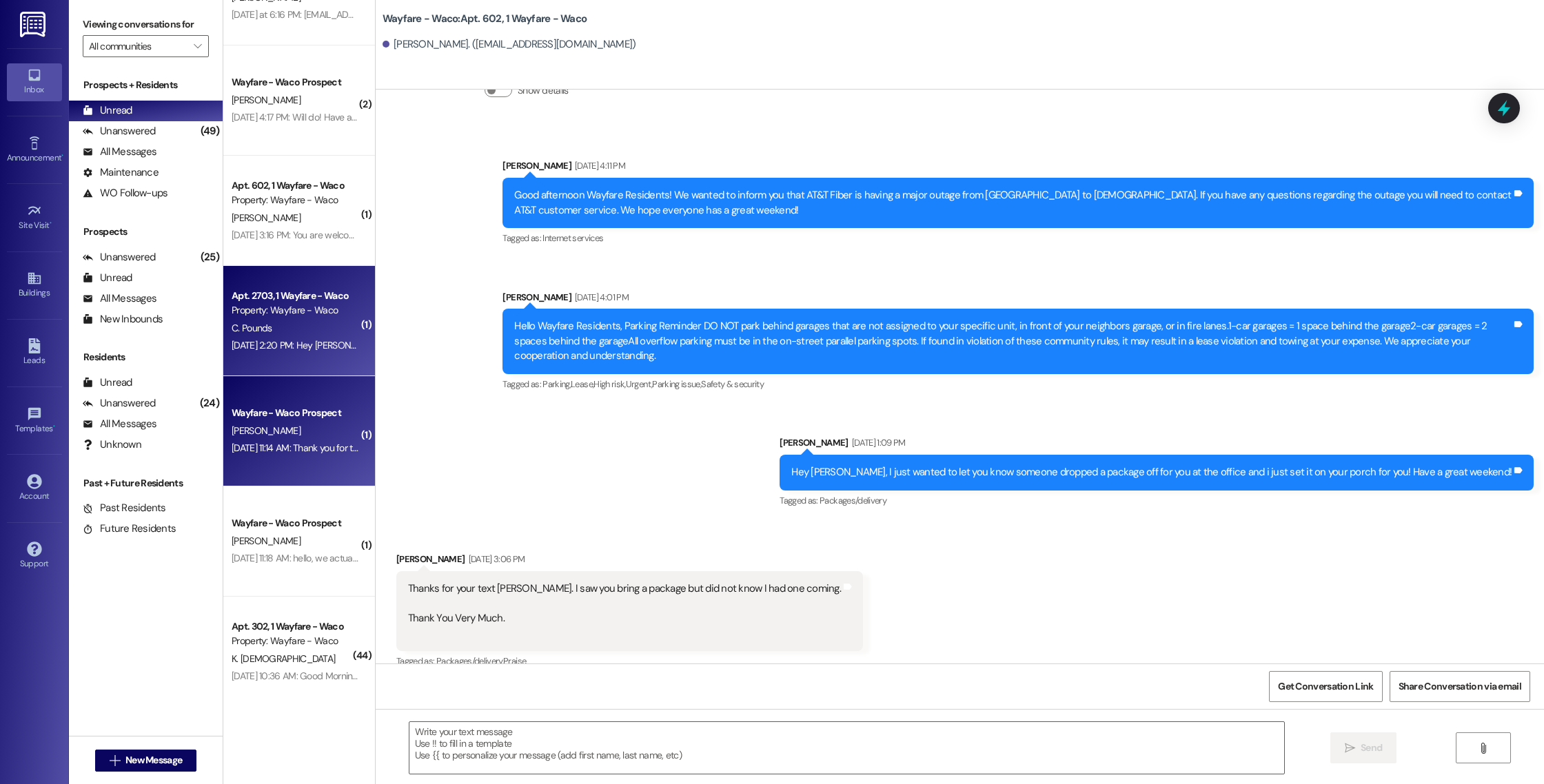
scroll to position [0, 0]
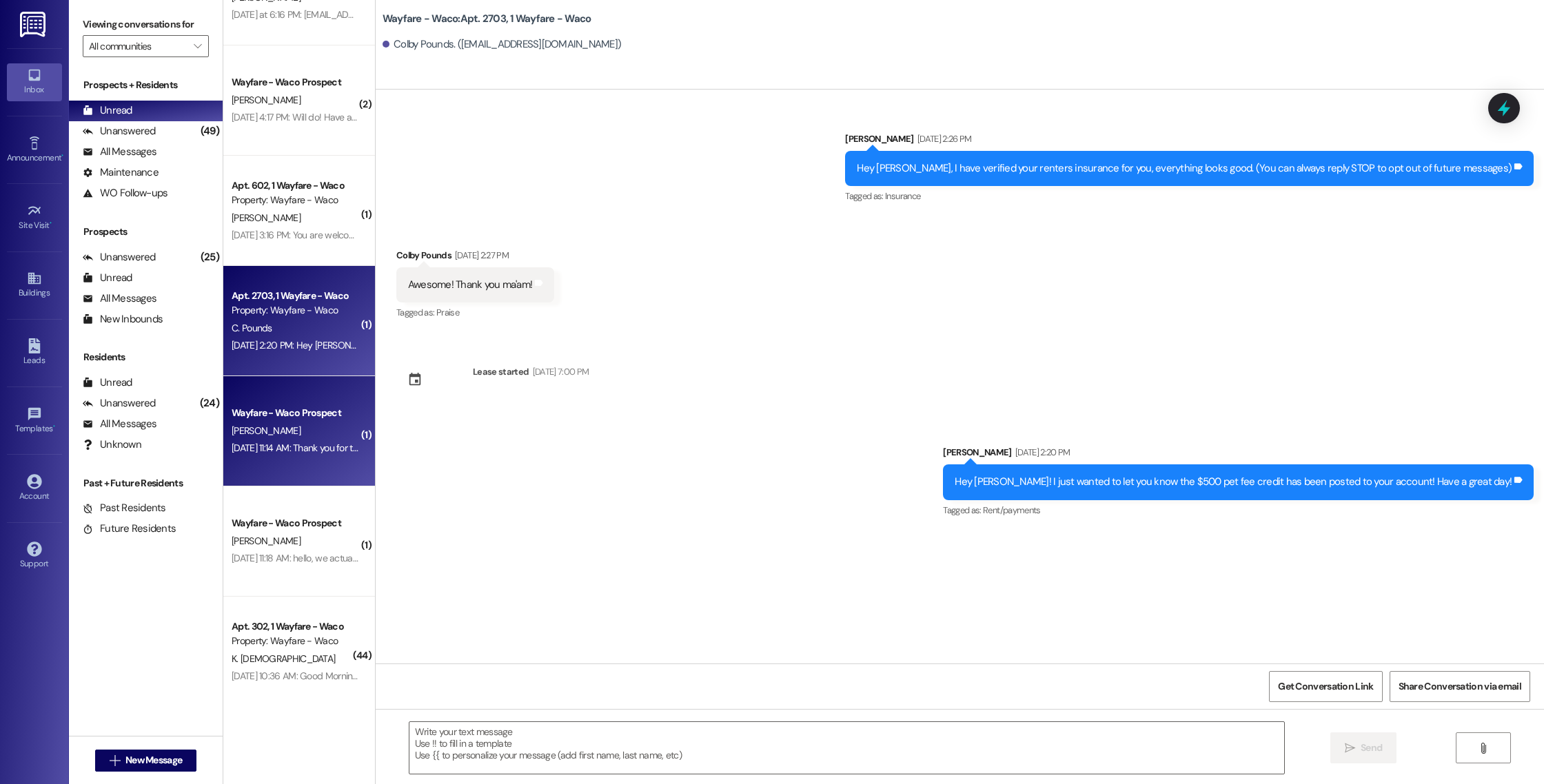
click at [286, 432] on div "[PERSON_NAME]" at bounding box center [296, 431] width 130 height 17
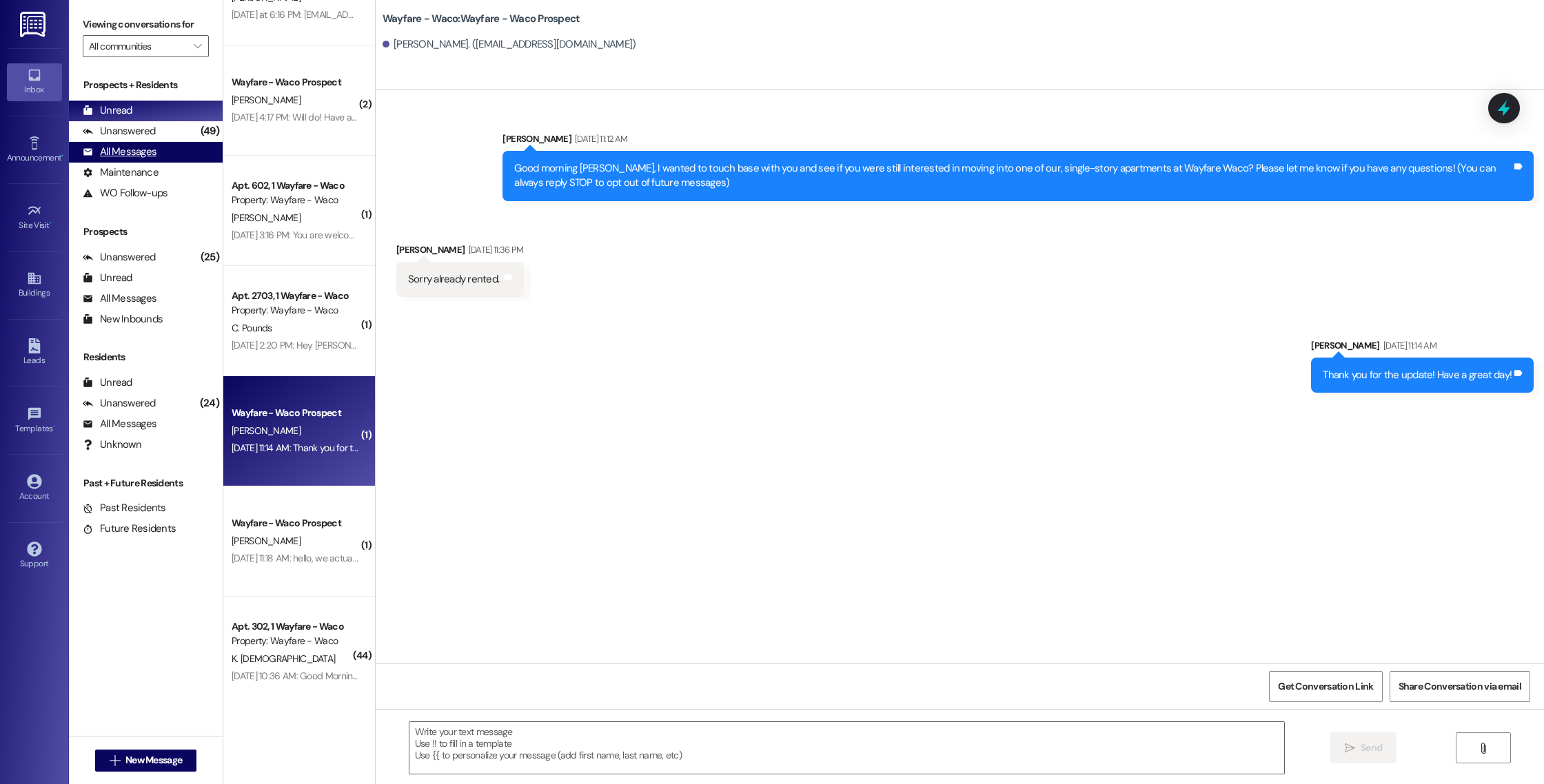
click at [147, 154] on div "All Messages" at bounding box center [120, 151] width 74 height 14
